Goal: Information Seeking & Learning: Learn about a topic

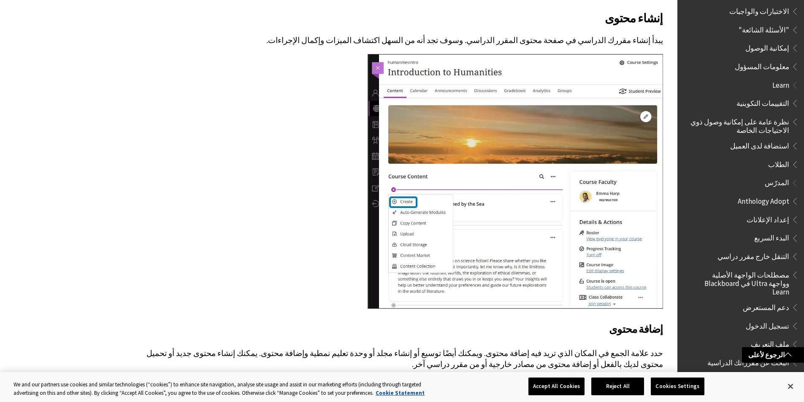
scroll to position [506, 0]
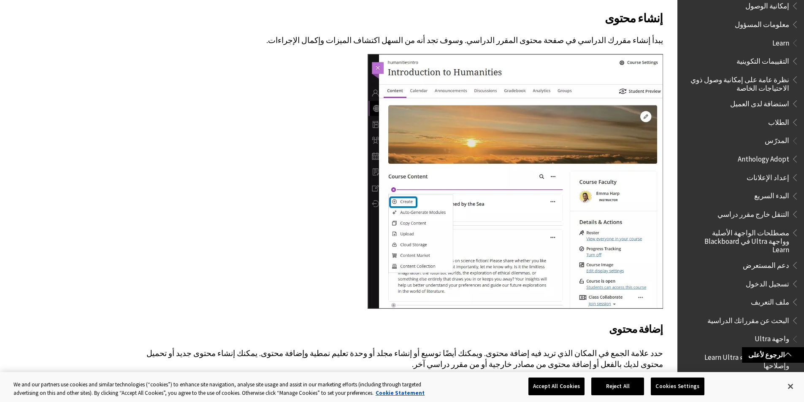
click at [776, 313] on span "البحث عن مقرراتك الدراسية" at bounding box center [748, 318] width 82 height 11
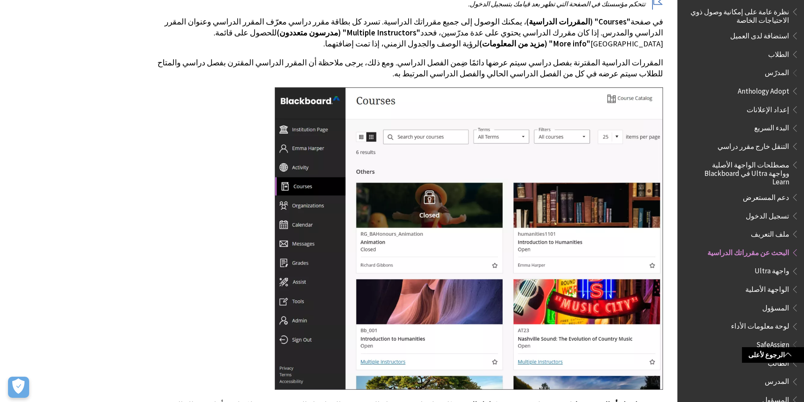
scroll to position [338, 0]
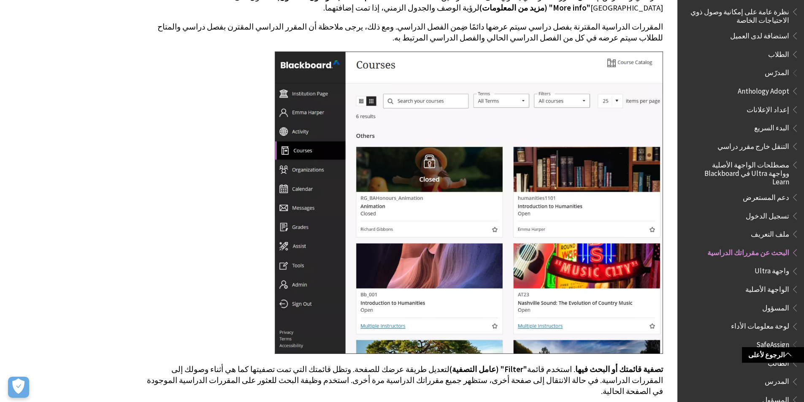
click at [773, 264] on span "واجهة Ultra" at bounding box center [771, 269] width 35 height 11
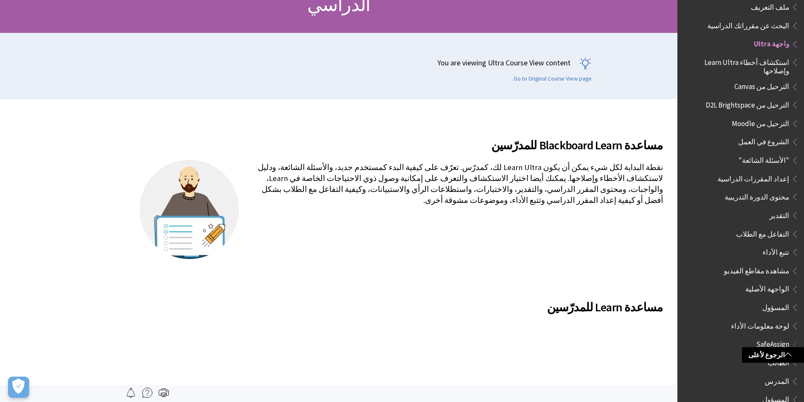
scroll to position [127, 0]
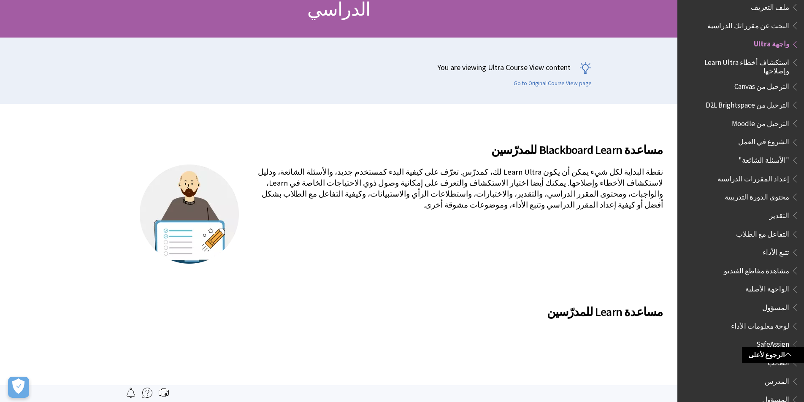
click at [783, 172] on span "إعداد المقررات الدراسية" at bounding box center [753, 177] width 72 height 11
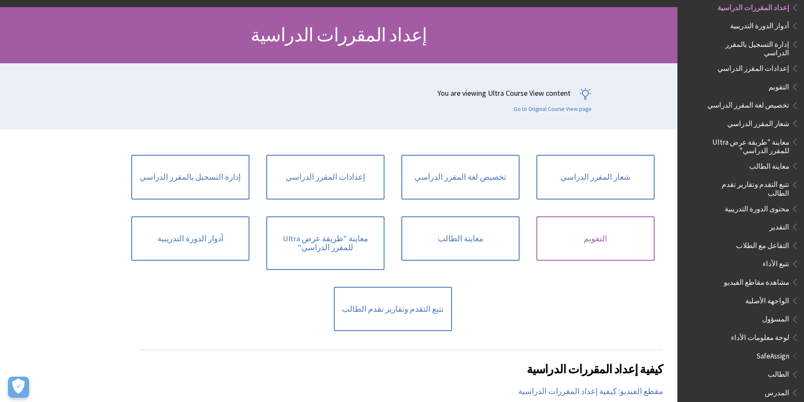
scroll to position [84, 0]
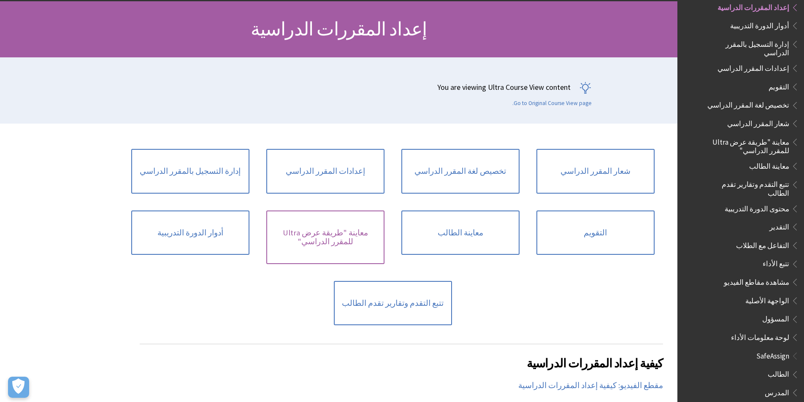
click at [337, 244] on link "معاينة "طريقة عرض Ultra للمقرر الدراسي"" at bounding box center [325, 238] width 118 height 54
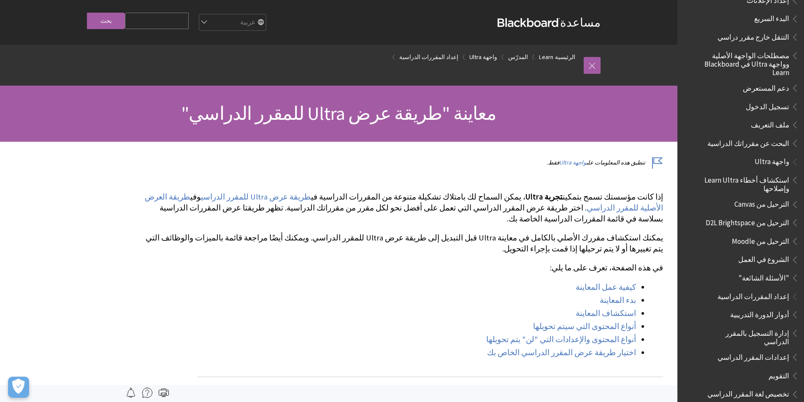
scroll to position [635, 0]
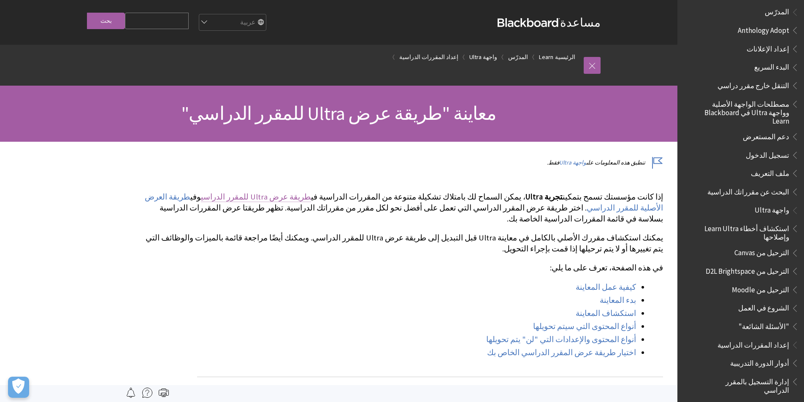
click at [311, 195] on link "طريقة عرض Ultra للمقرر الدراسي" at bounding box center [256, 197] width 110 height 10
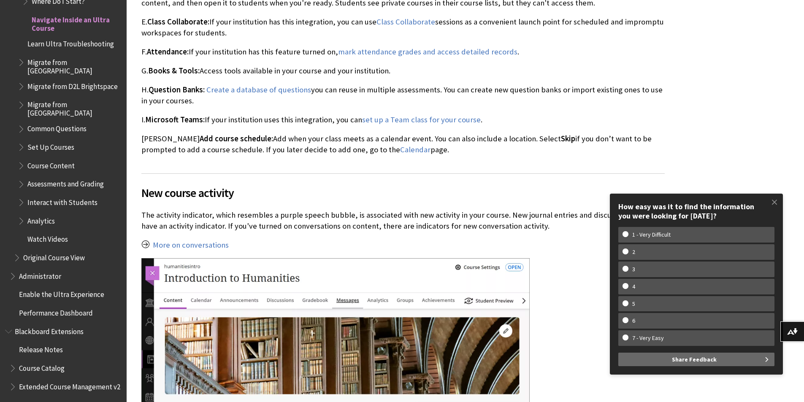
scroll to position [2025, 0]
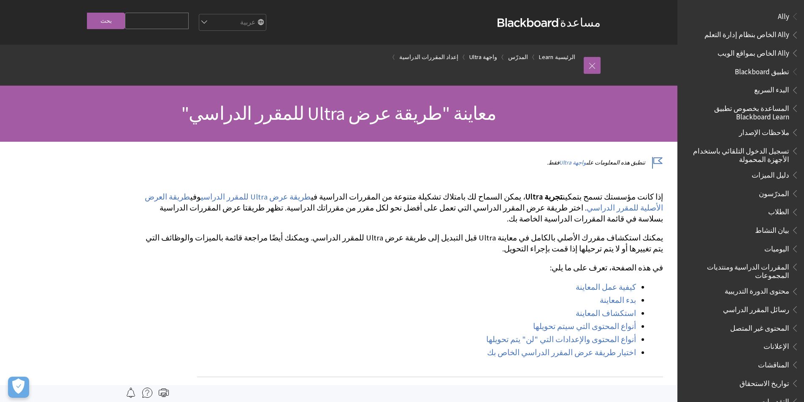
scroll to position [973, 0]
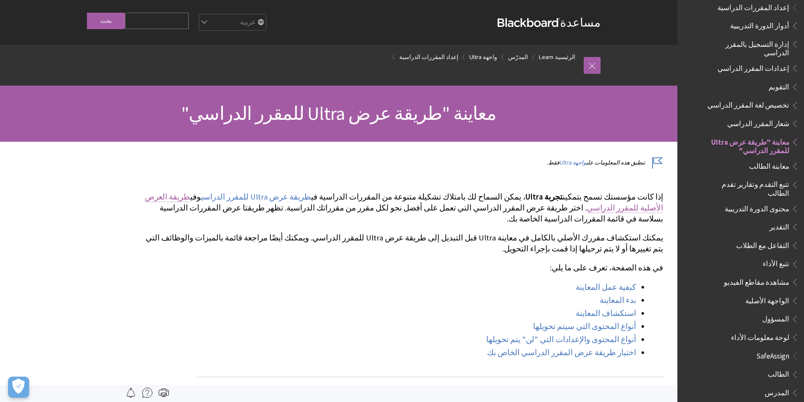
click at [264, 196] on link "طريقة العرض الأصلية للمقرر الدراسي" at bounding box center [404, 202] width 518 height 21
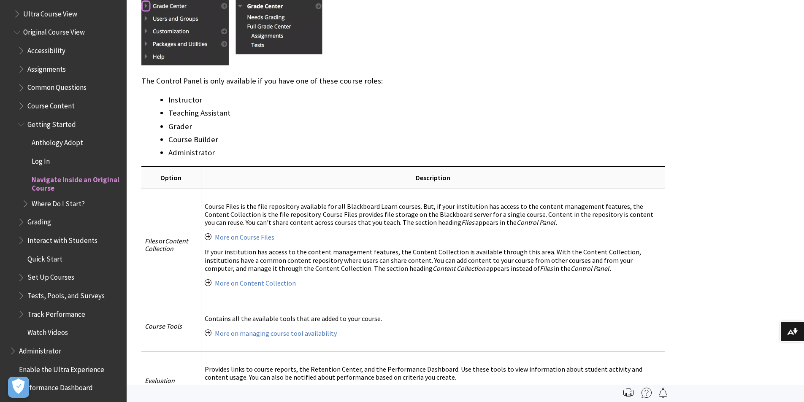
scroll to position [732, 0]
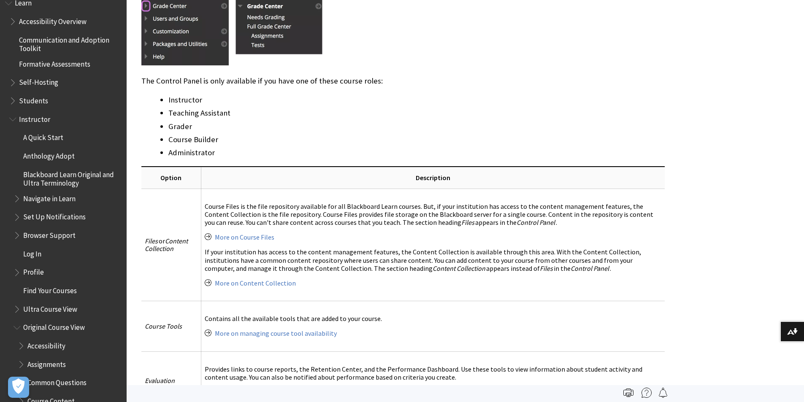
click at [76, 286] on span "Find Your Courses" at bounding box center [50, 289] width 54 height 11
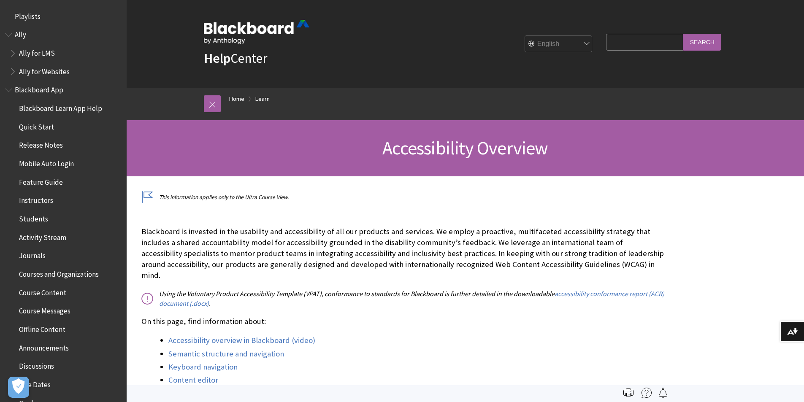
scroll to position [733, 0]
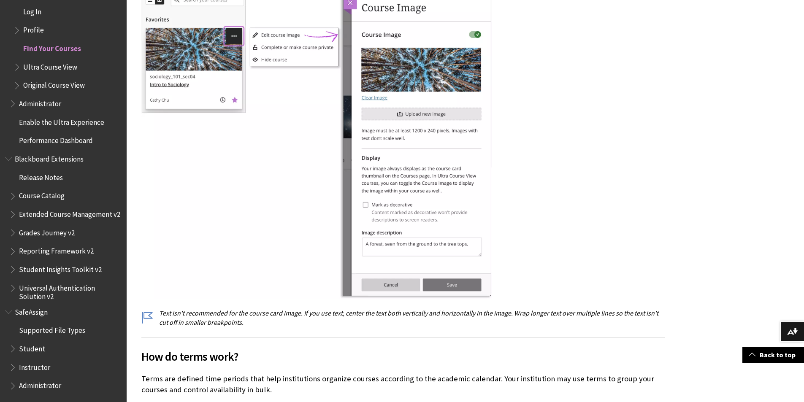
scroll to position [1181, 0]
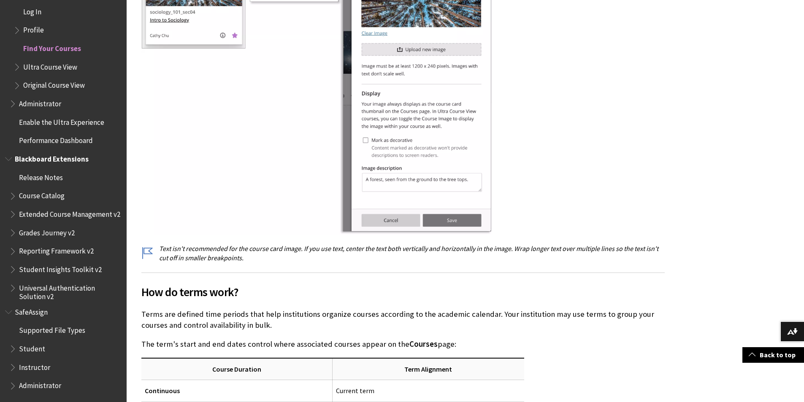
click at [46, 156] on span "Blackboard Extensions" at bounding box center [52, 157] width 74 height 11
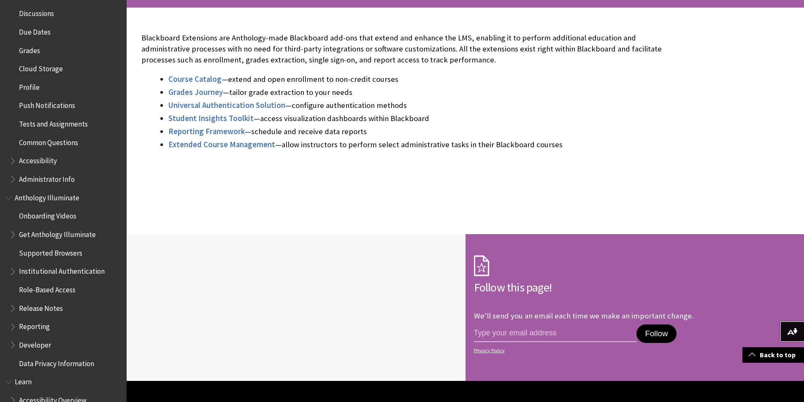
scroll to position [349, 0]
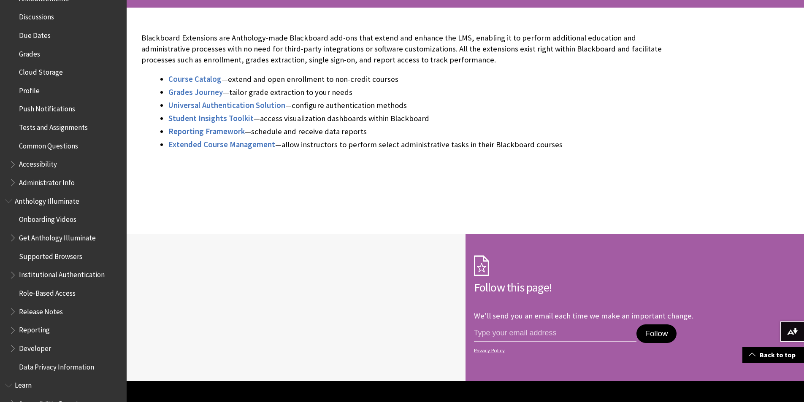
click at [50, 128] on span "Tests and Assignments" at bounding box center [53, 125] width 69 height 11
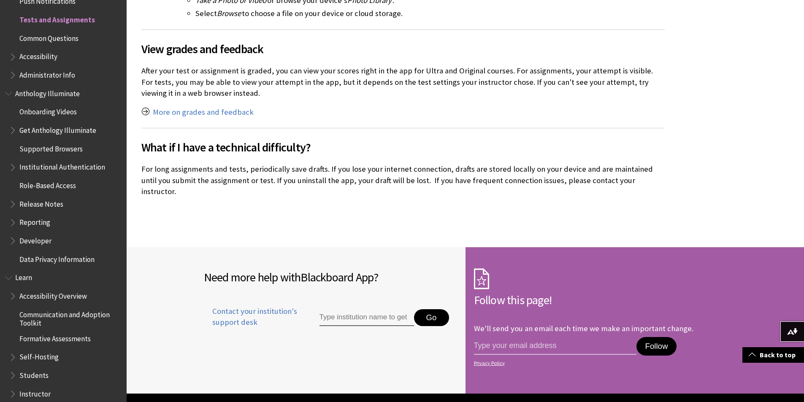
scroll to position [1640, 0]
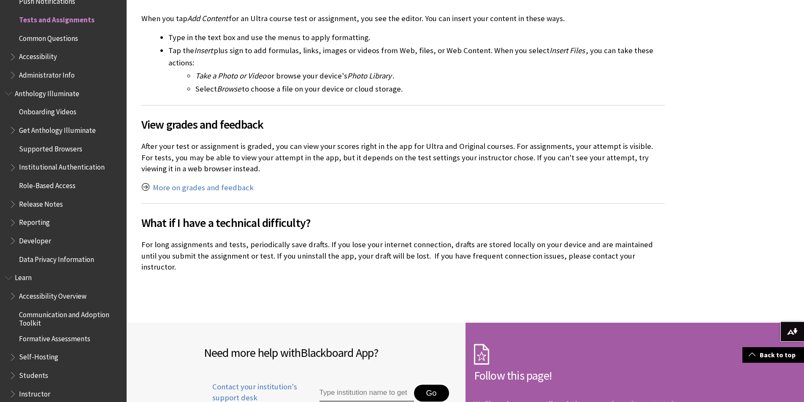
click at [46, 76] on span "Administrator Info" at bounding box center [47, 73] width 56 height 11
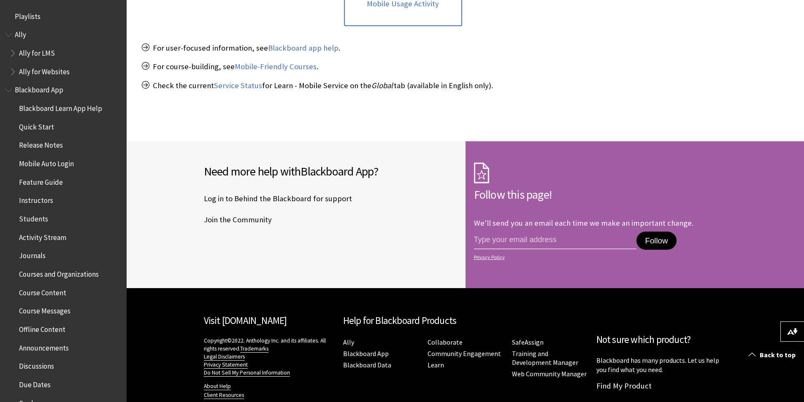
click at [32, 88] on span "Blackboard App" at bounding box center [39, 88] width 49 height 11
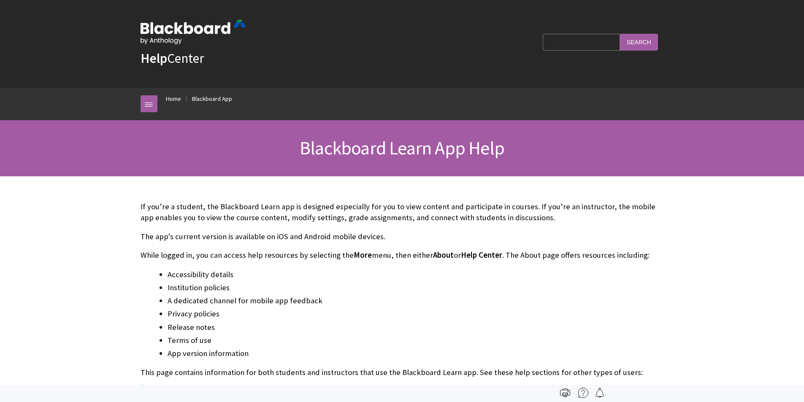
scroll to position [89, 0]
